Goal: Navigation & Orientation: Understand site structure

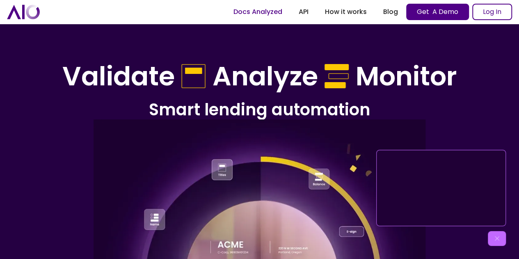
click at [257, 13] on link "Docs Analyzed" at bounding box center [257, 12] width 65 height 15
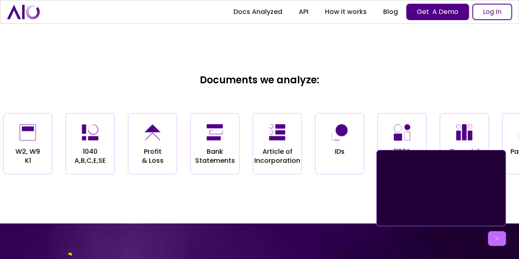
scroll to position [798, 0]
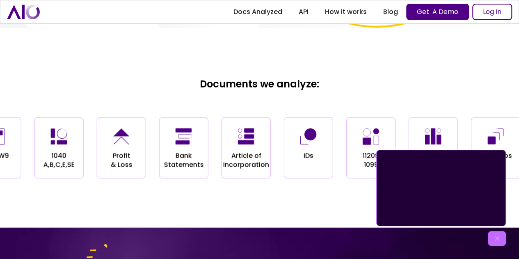
click at [187, 129] on icon at bounding box center [184, 130] width 16 height 4
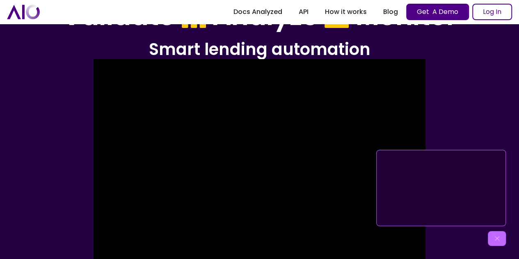
scroll to position [0, 0]
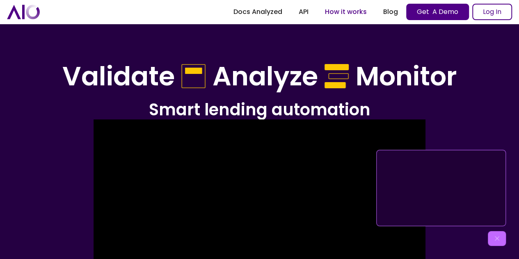
click at [342, 13] on link "How it works" at bounding box center [346, 12] width 58 height 15
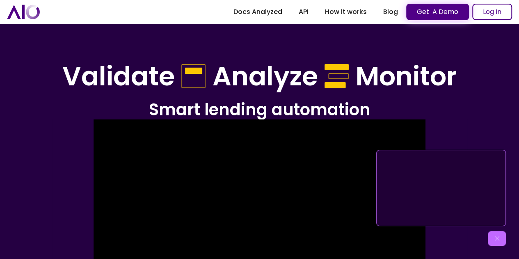
click at [438, 12] on link "Get A Demo" at bounding box center [437, 12] width 63 height 16
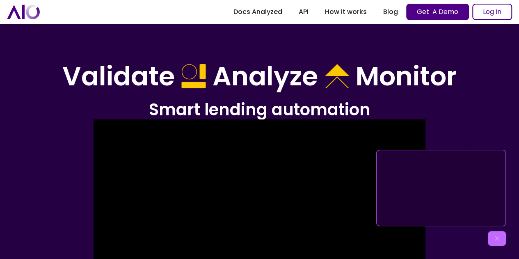
click at [500, 242] on img at bounding box center [497, 238] width 8 height 8
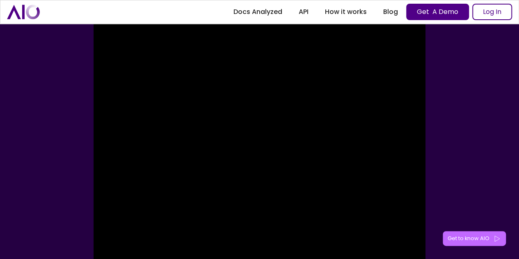
scroll to position [169, 0]
click at [271, 98] on img at bounding box center [260, 108] width 332 height 329
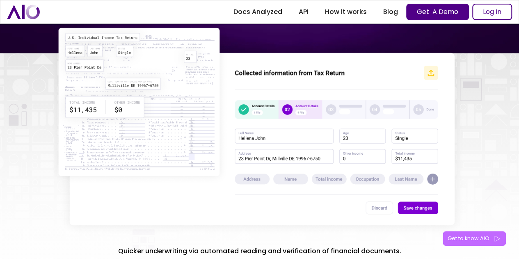
scroll to position [1274, 0]
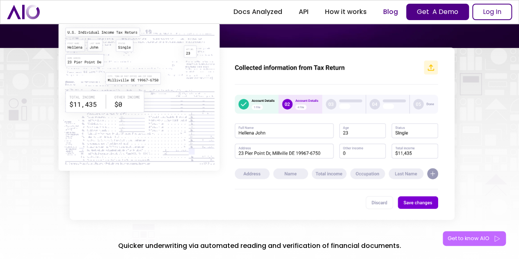
scroll to position [826, 0]
